Goal: Transaction & Acquisition: Register for event/course

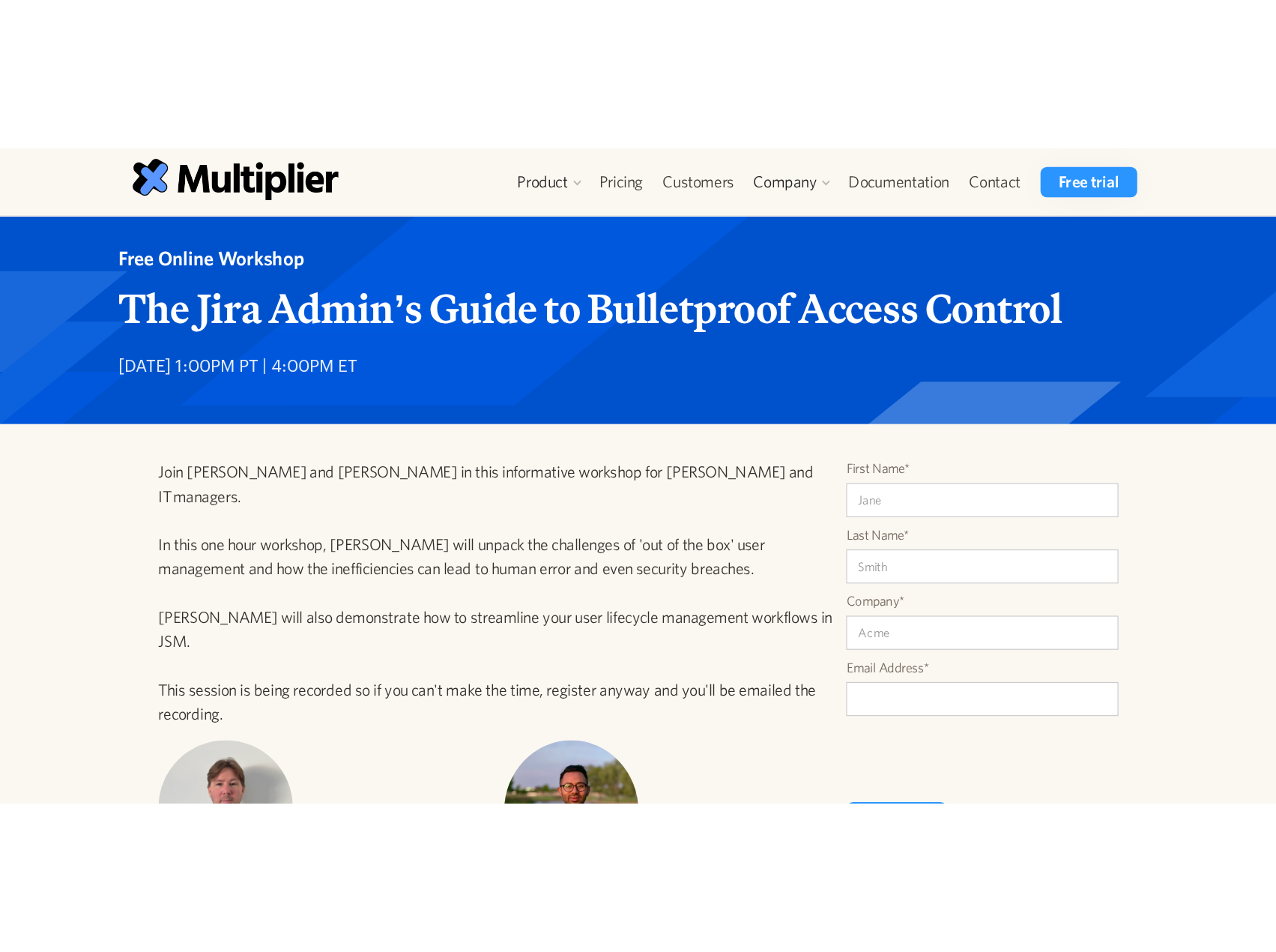
scroll to position [6, 0]
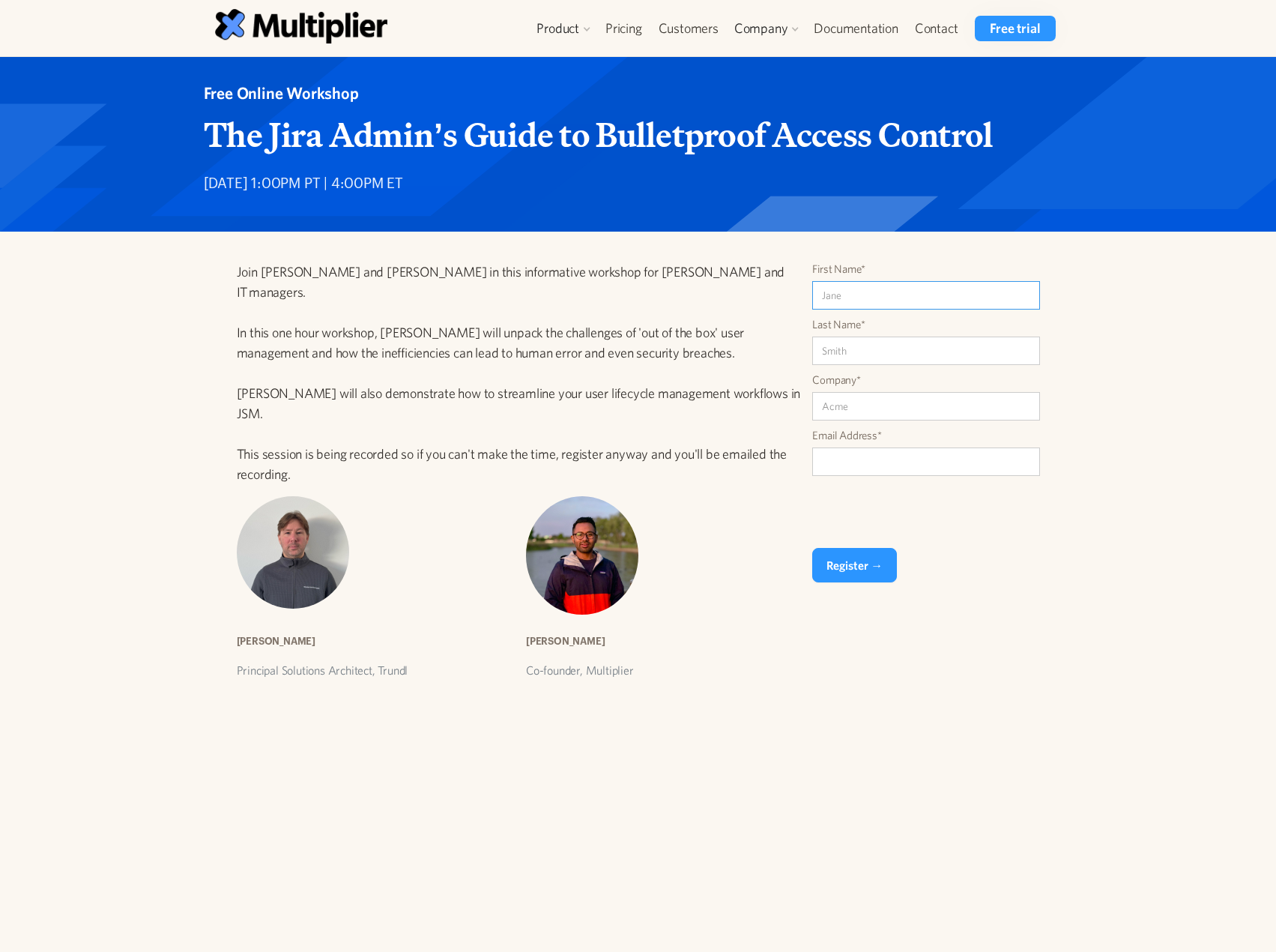
click at [871, 305] on input "First Name*" at bounding box center [926, 295] width 228 height 28
type input "[PERSON_NAME]"
type input "Lay"
type input "Zip Co"
type input "[PERSON_NAME][EMAIL_ADDRESS][DOMAIN_NAME]"
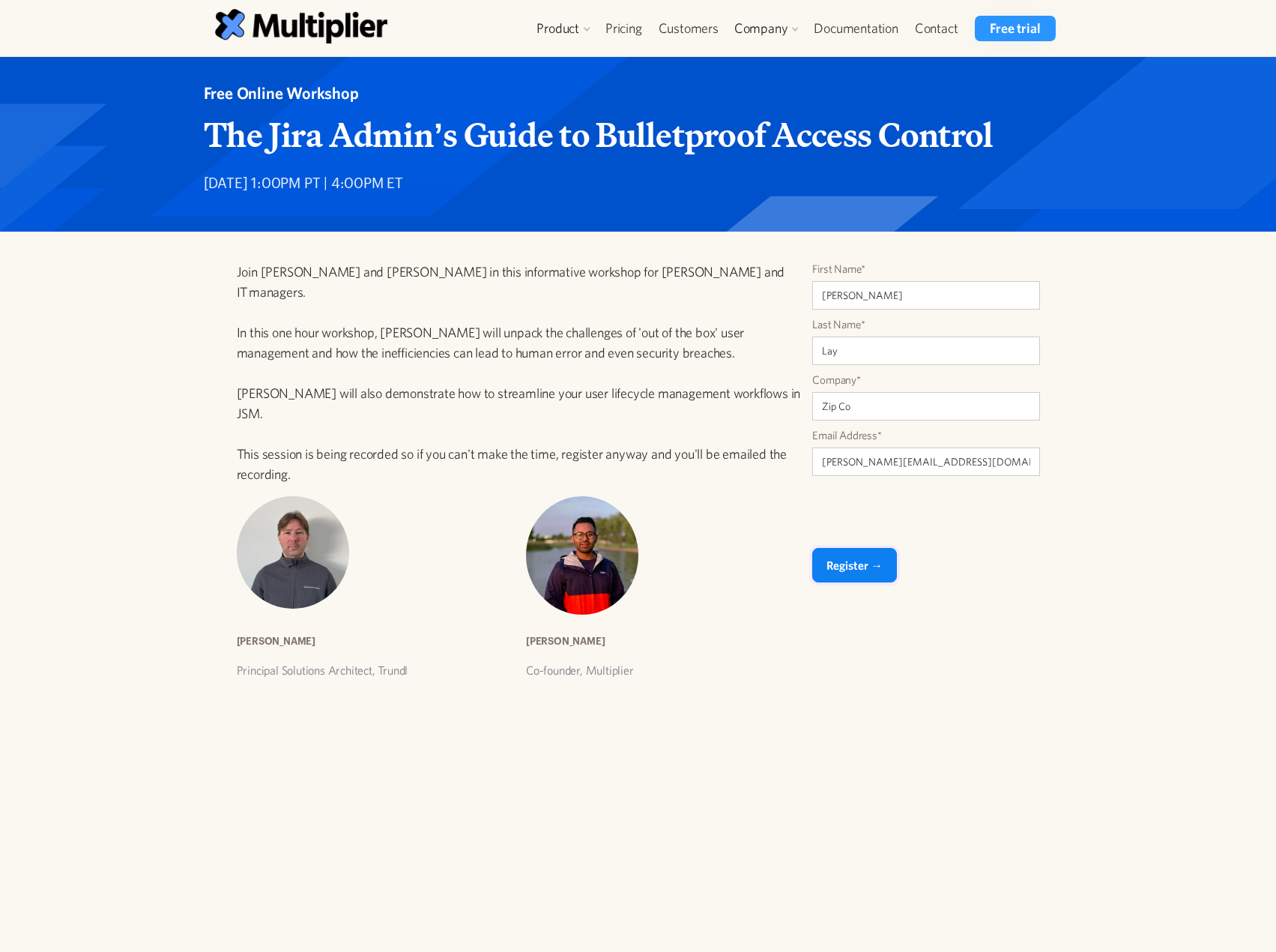
click at [852, 547] on input "Register →" at bounding box center [854, 565] width 85 height 35
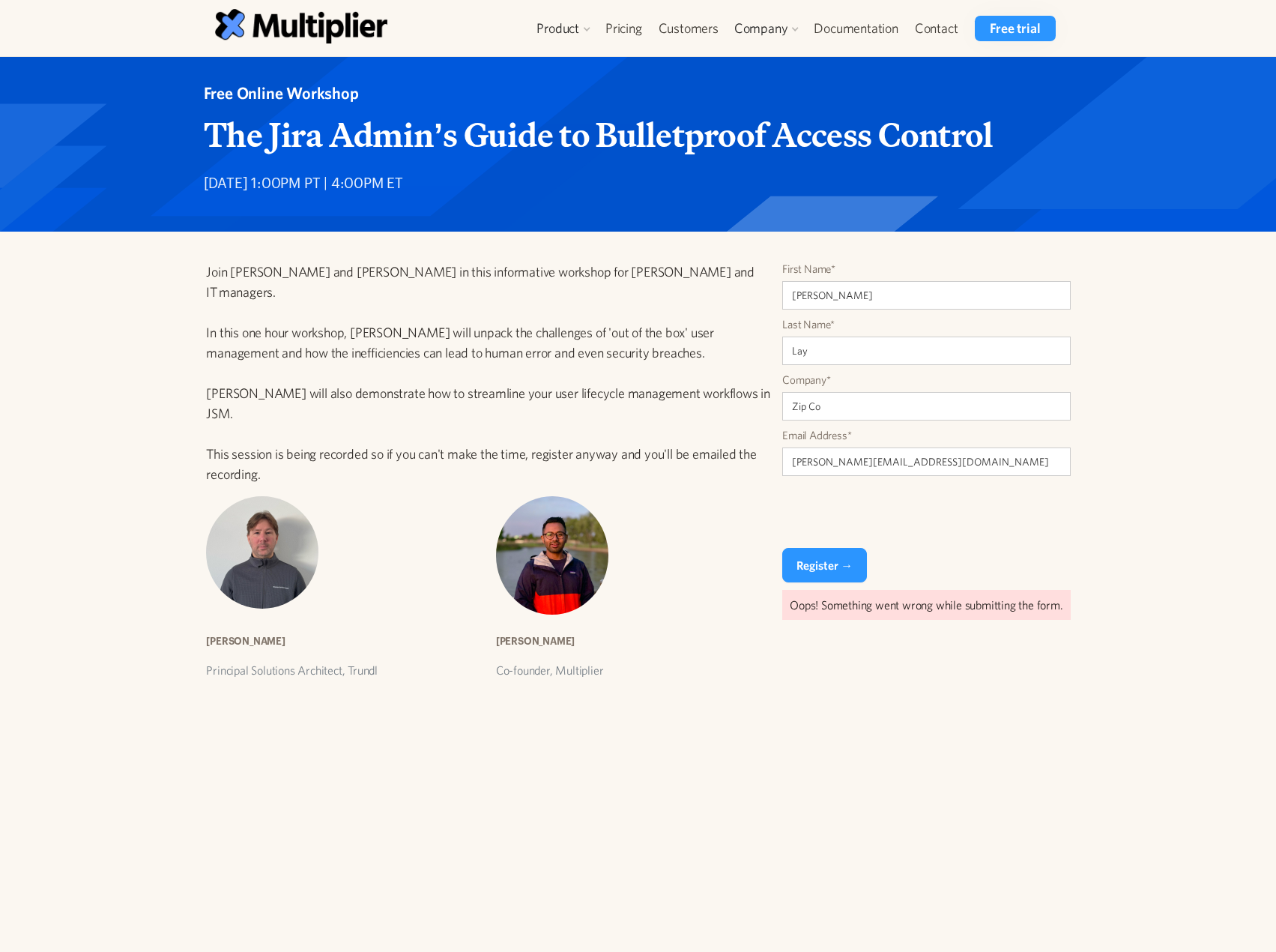
click at [805, 547] on div "First Name* [PERSON_NAME] Last Name* Lay Company* Zip Co Email Address* [PERSON…" at bounding box center [926, 463] width 288 height 405
click at [813, 547] on input "Register →" at bounding box center [824, 565] width 85 height 35
type input "Register →"
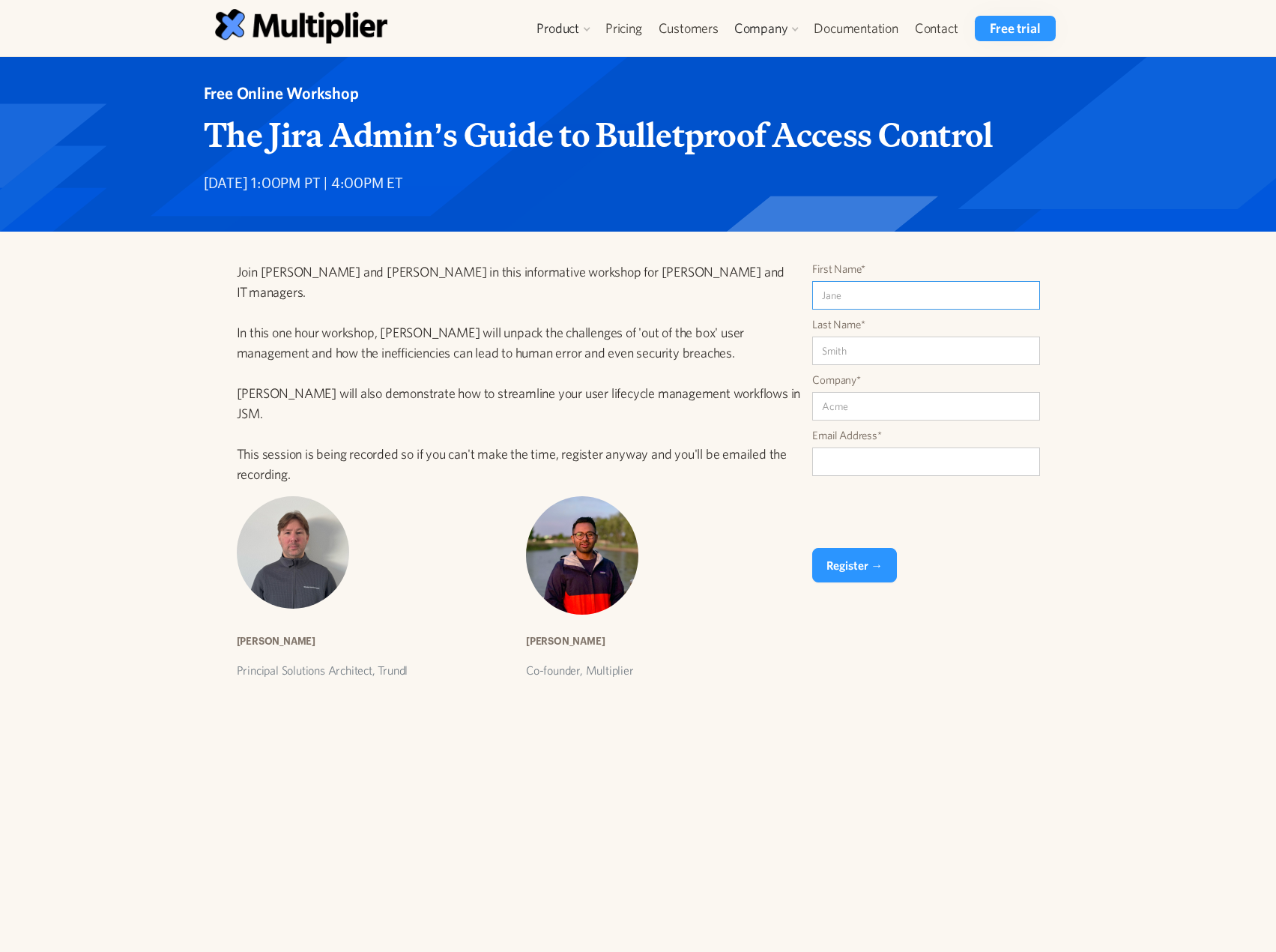
click at [864, 290] on input "First Name*" at bounding box center [926, 295] width 228 height 28
type input "[PERSON_NAME]"
type input "Lay"
type input "Zip Co"
type input "[PERSON_NAME][EMAIL_ADDRESS][DOMAIN_NAME]"
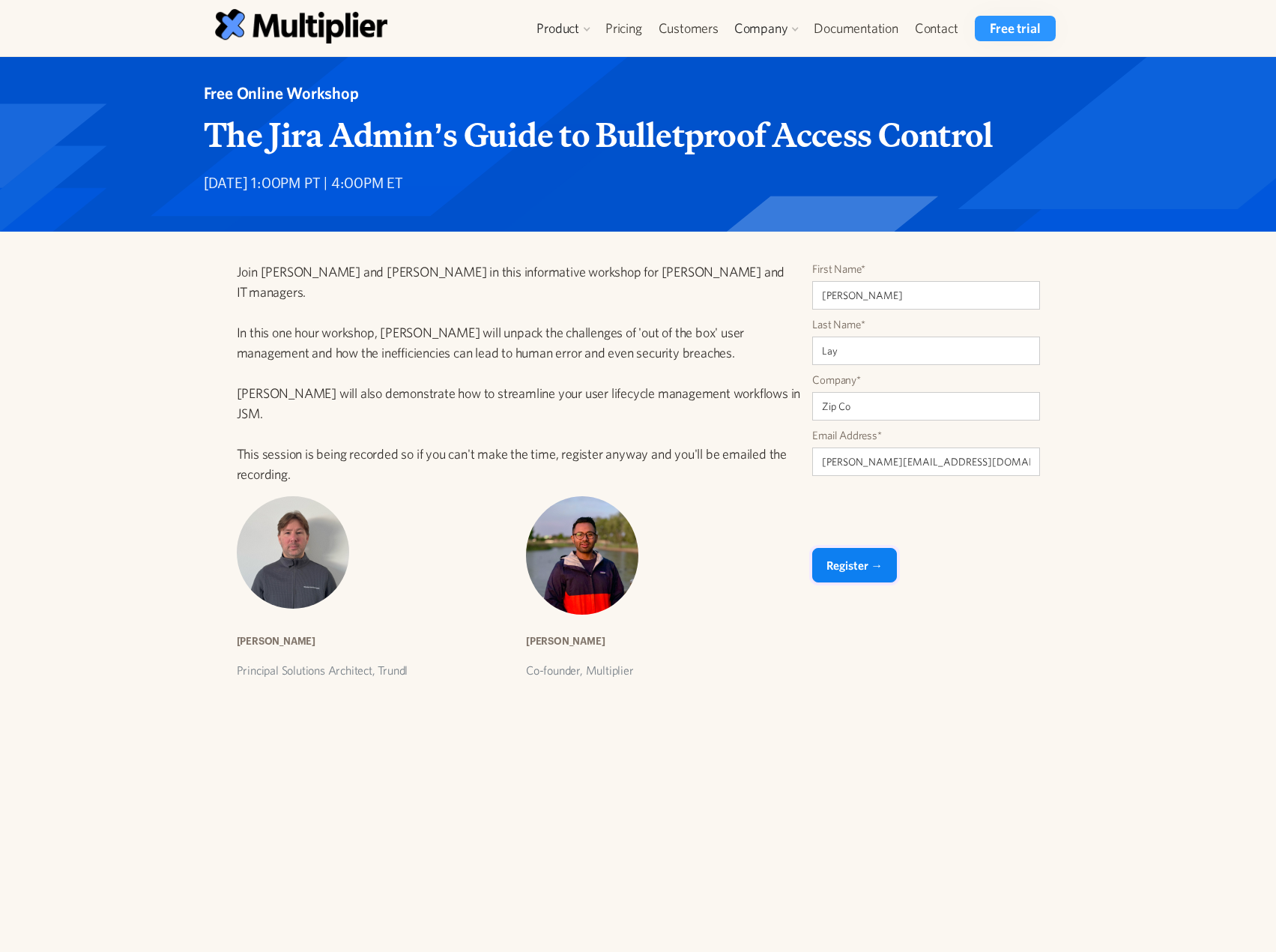
click at [858, 581] on input "Register →" at bounding box center [854, 565] width 85 height 35
type input "Please wait..."
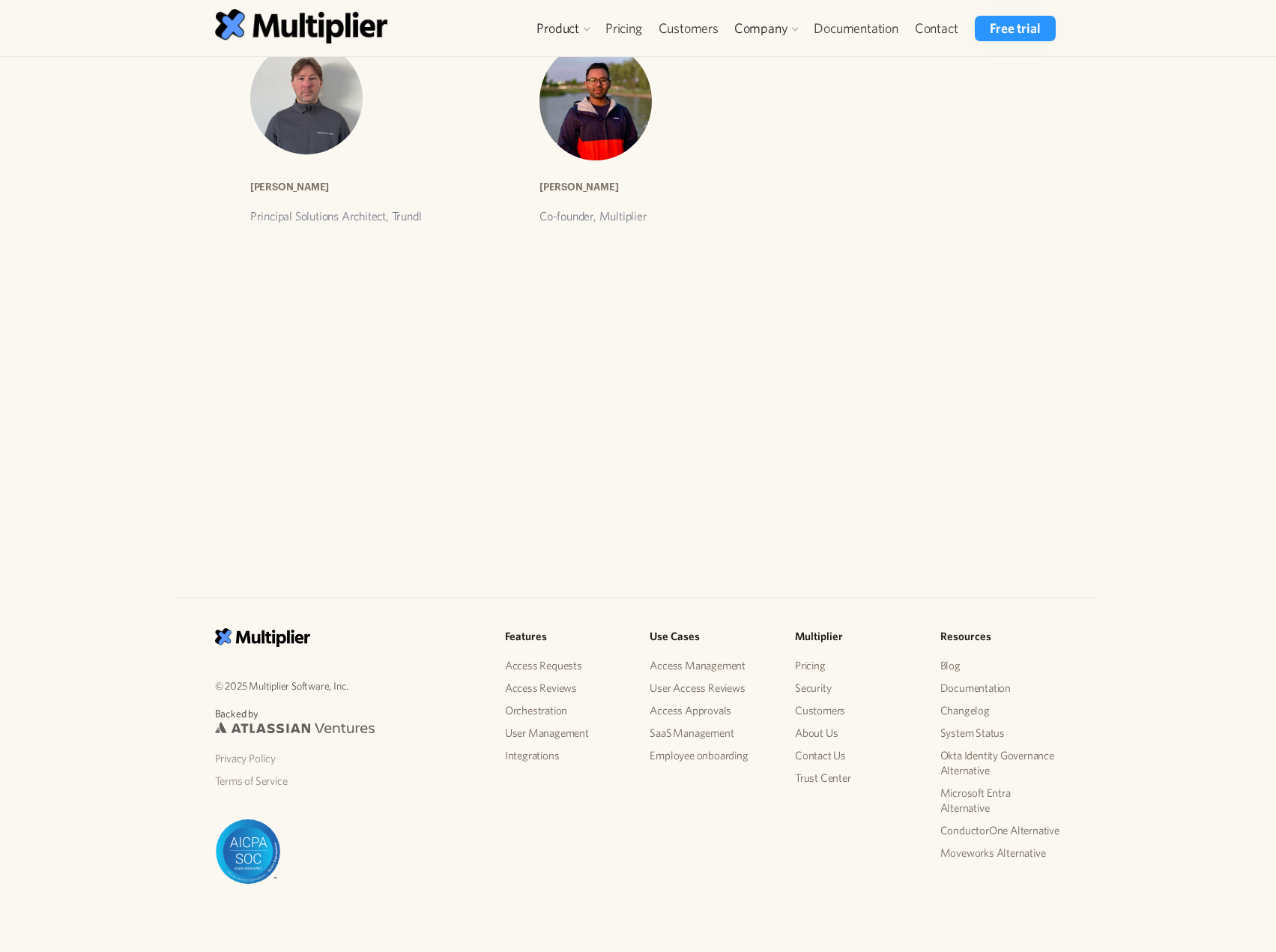
scroll to position [464, 0]
